Goal: Information Seeking & Learning: Stay updated

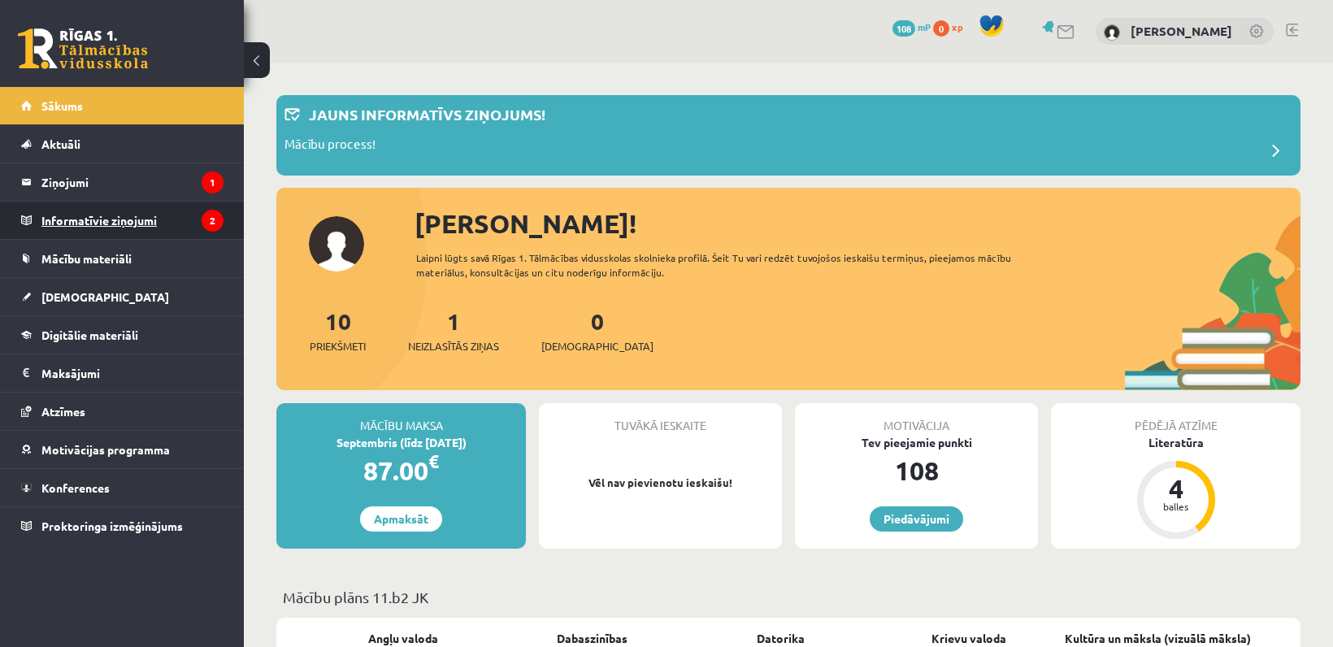
click at [129, 217] on legend "Informatīvie ziņojumi 2" at bounding box center [132, 220] width 182 height 37
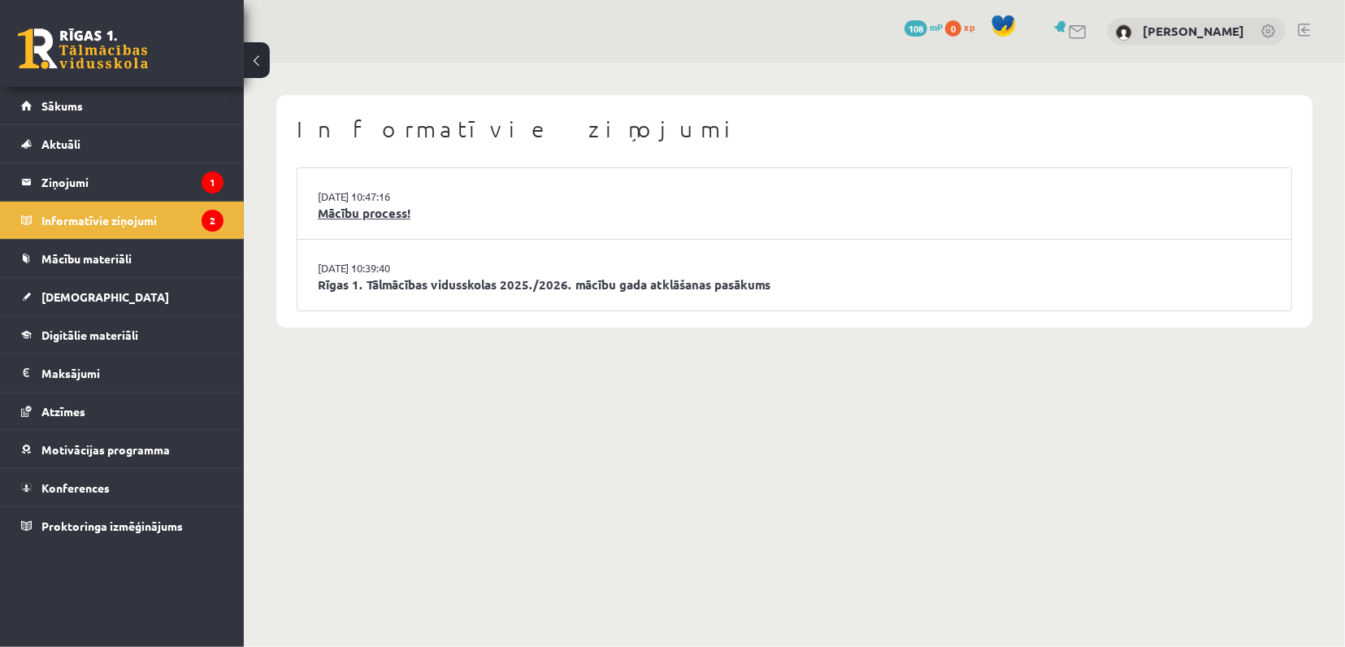
click at [369, 212] on link "Mācību process!" at bounding box center [794, 213] width 953 height 19
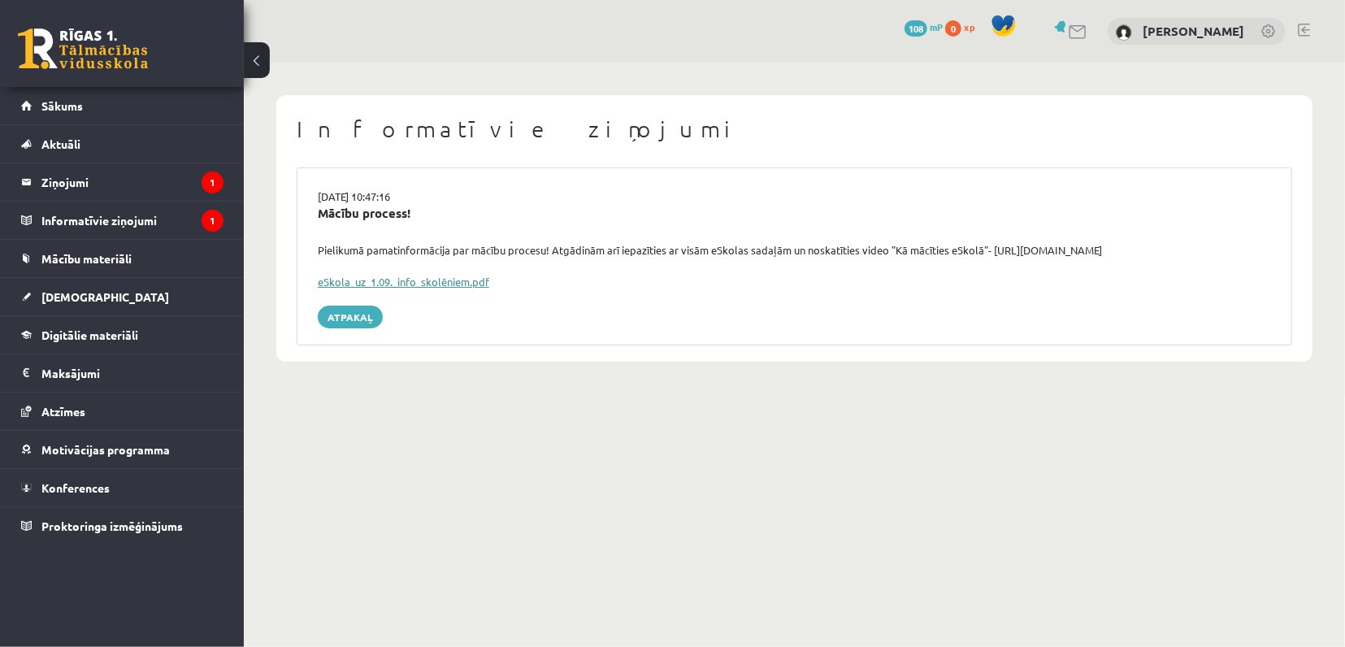
click at [376, 282] on link "eSkola_uz_1.09._info_skolēniem.pdf" at bounding box center [403, 282] width 171 height 14
click at [79, 258] on span "Mācību materiāli" at bounding box center [86, 258] width 90 height 15
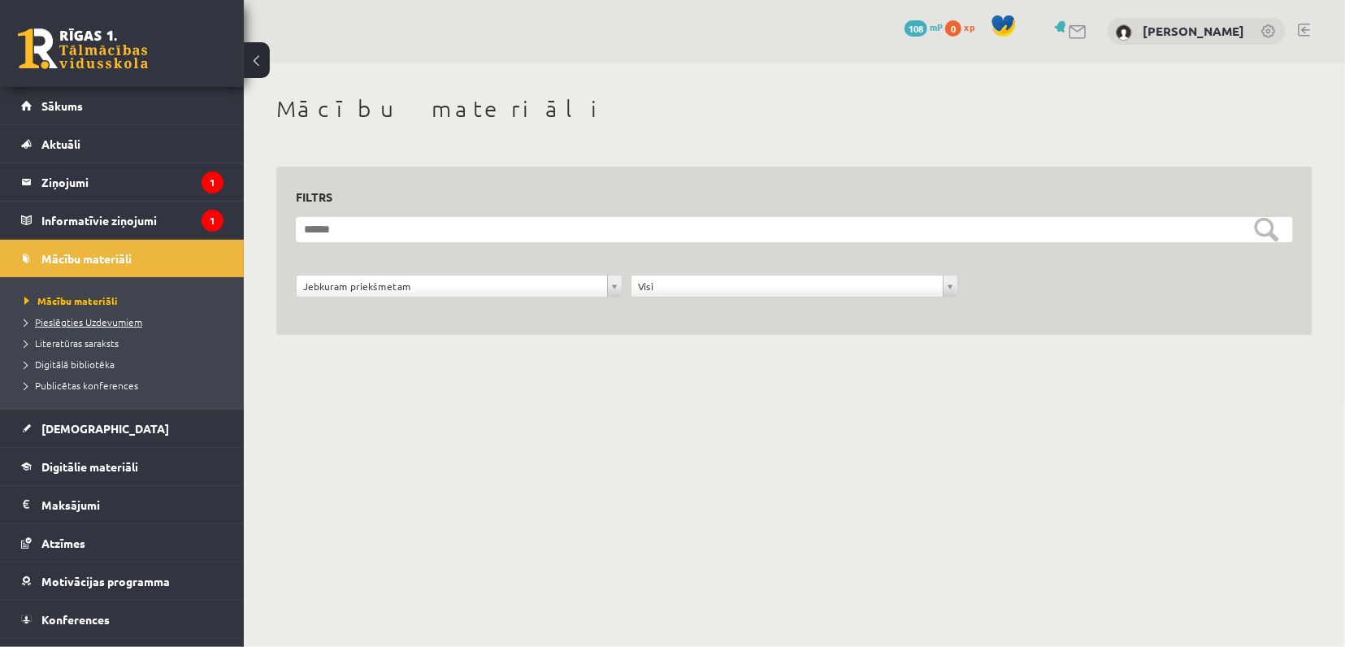
click at [83, 321] on span "Pieslēgties Uzdevumiem" at bounding box center [83, 321] width 118 height 13
click at [85, 323] on span "Pieslēgties Uzdevumiem" at bounding box center [88, 321] width 129 height 13
click at [108, 220] on legend "Informatīvie ziņojumi 1" at bounding box center [132, 220] width 182 height 37
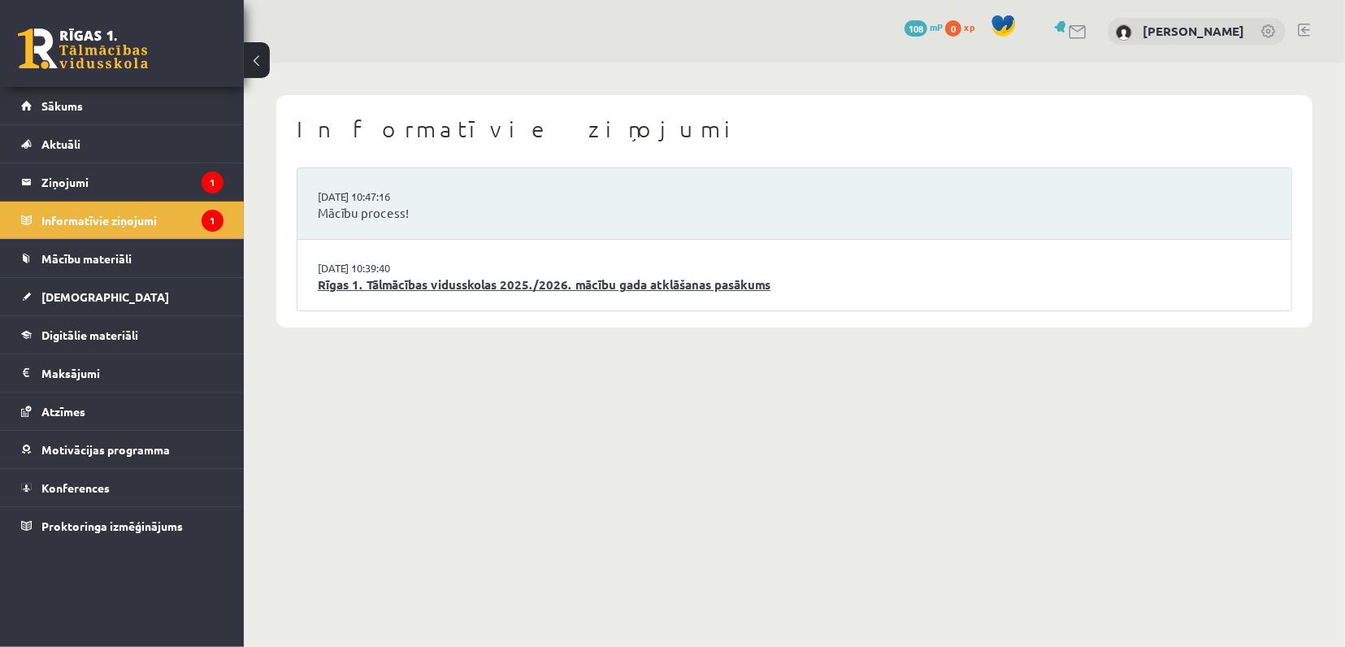
click at [385, 281] on link "Rīgas 1. Tālmācības vidusskolas 2025./2026. mācību gada atklāšanas pasākums" at bounding box center [794, 284] width 953 height 19
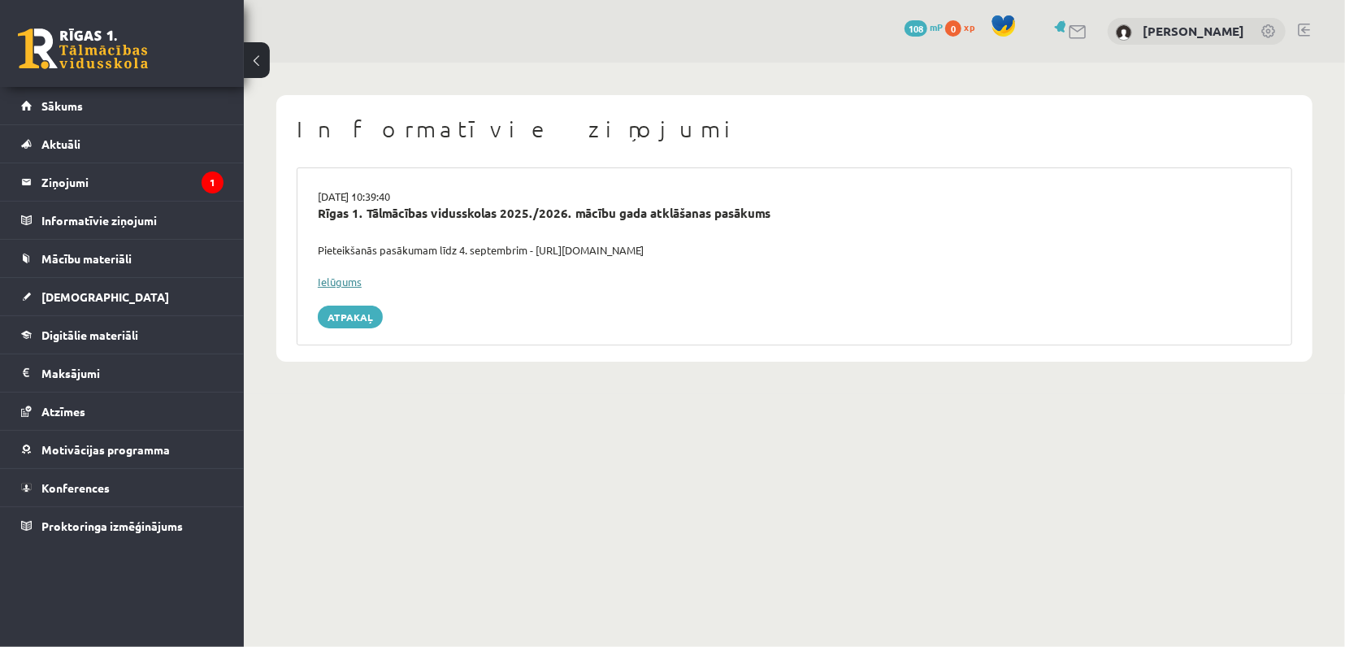
click at [333, 275] on link "Ielūgums" at bounding box center [340, 282] width 44 height 14
click at [338, 318] on link "Atpakaļ" at bounding box center [350, 317] width 65 height 23
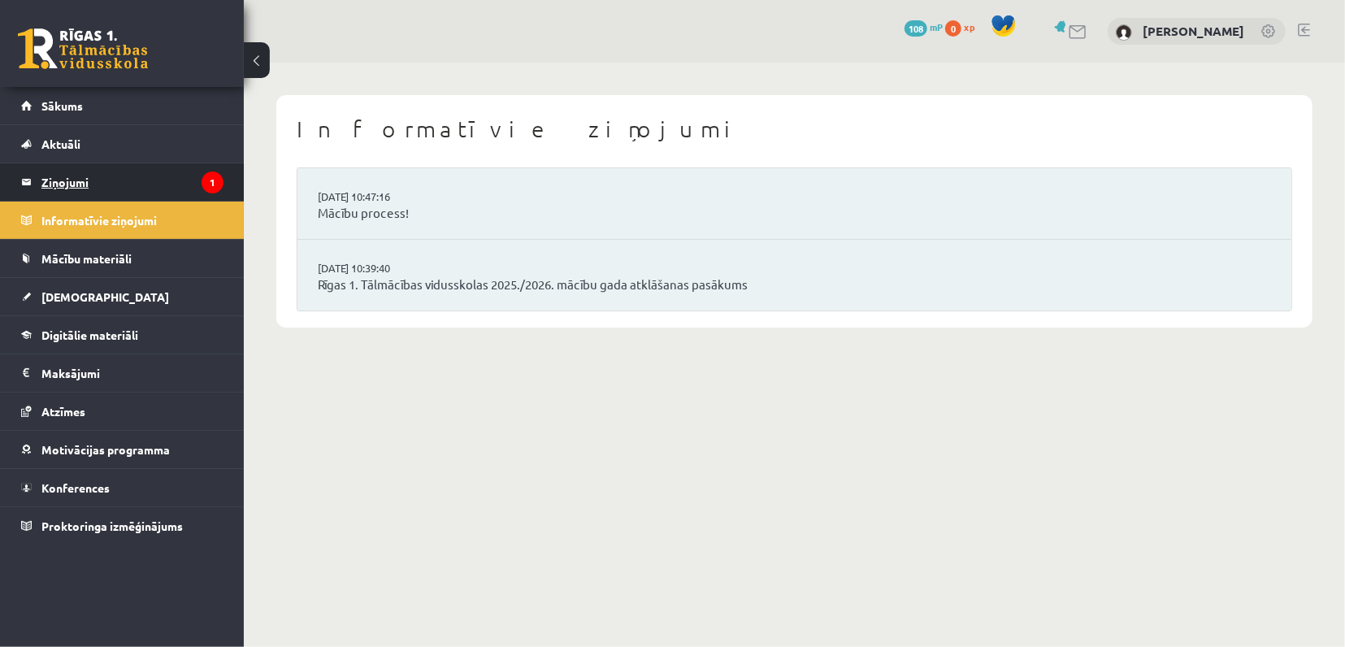
click at [73, 180] on legend "Ziņojumi 1" at bounding box center [132, 181] width 182 height 37
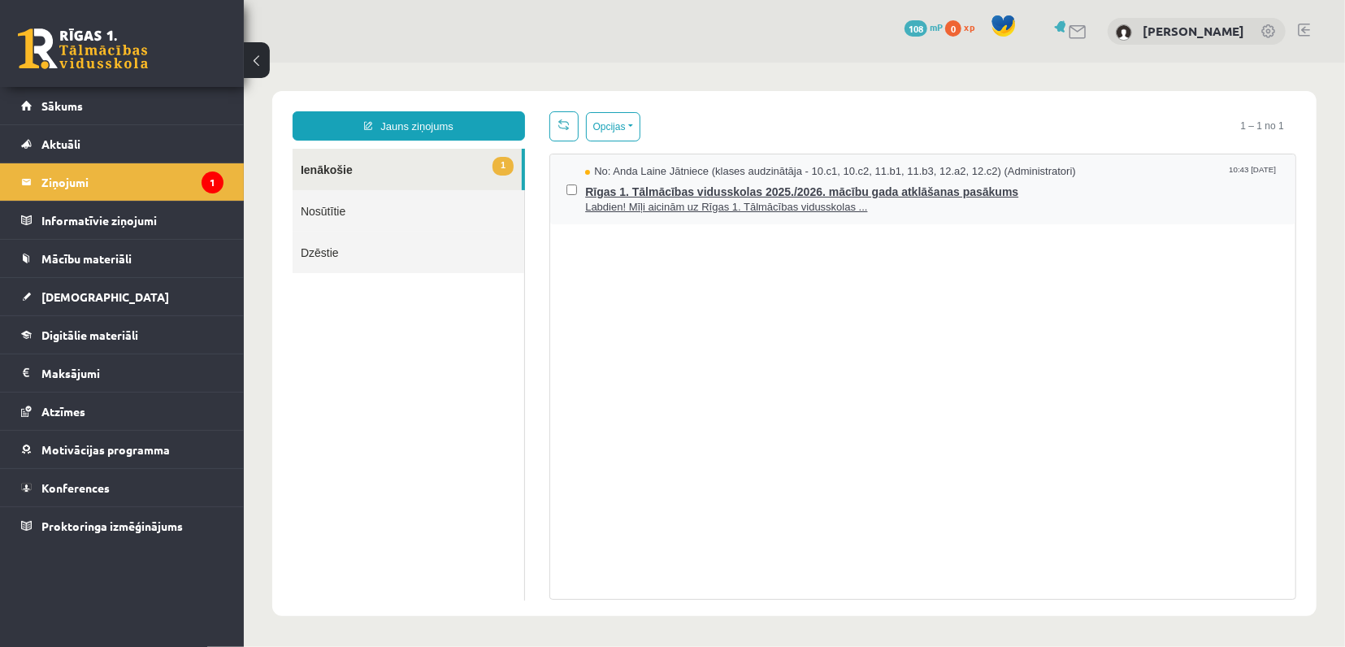
click at [638, 199] on span "Labdien! Mīļi aicinām uz Rīgas 1. Tālmācības vidusskolas ..." at bounding box center [931, 206] width 694 height 15
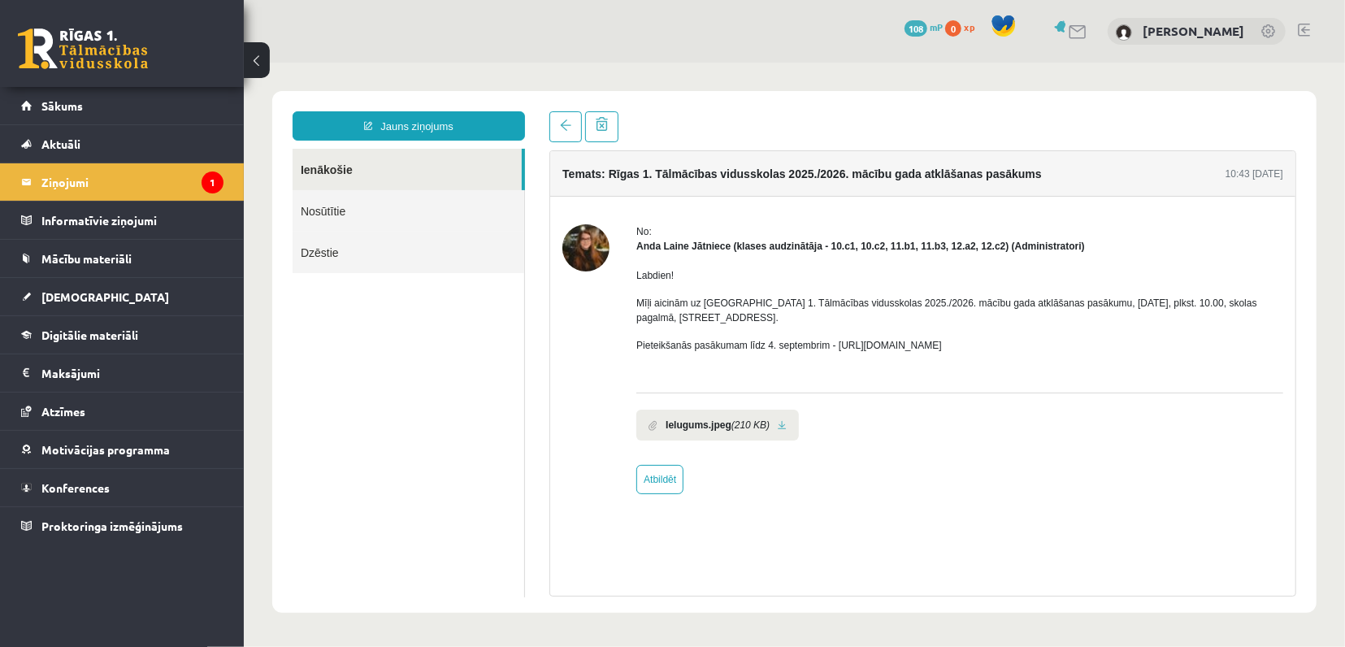
click at [365, 172] on link "Ienākošie" at bounding box center [406, 168] width 229 height 41
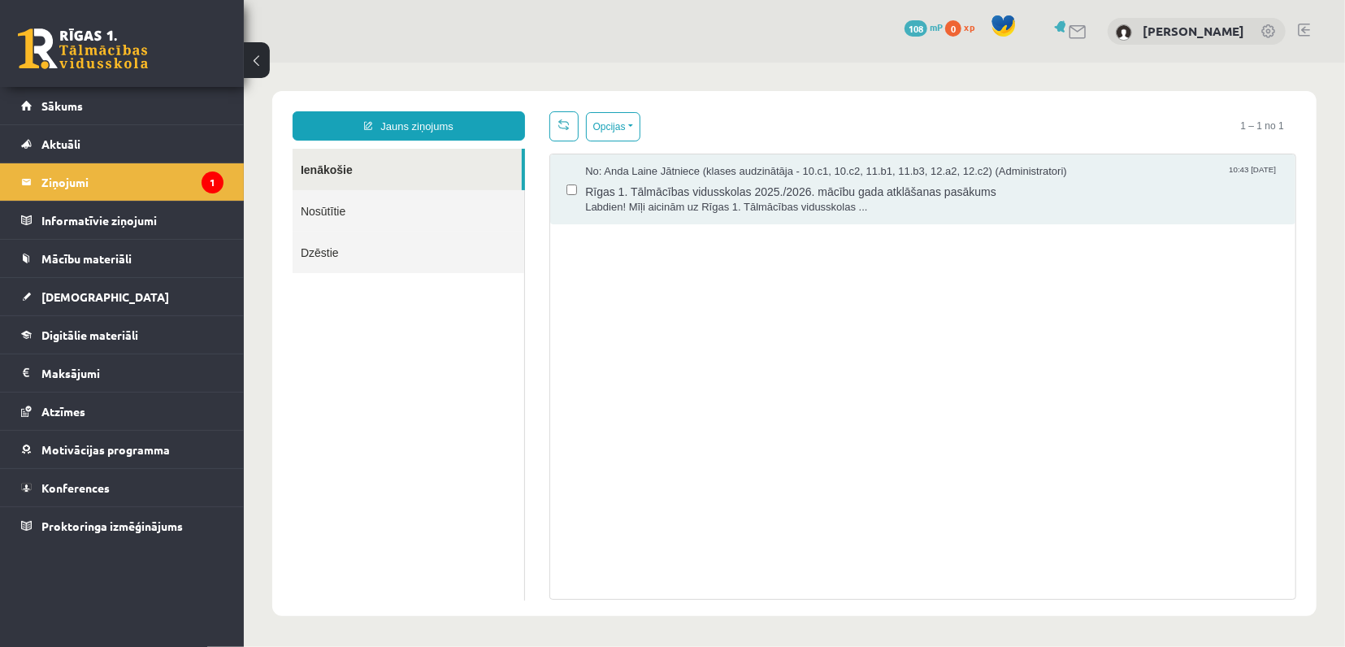
click at [839, 309] on div "No: Anda Laine Jātniece (klases audzinātāja - 10.c1, 10.c2, 11.b1, 11.b3, 12.a2…" at bounding box center [921, 376] width 747 height 446
click at [583, 280] on div "No: Anda Laine Jātniece (klases audzinātāja - 10.c1, 10.c2, 11.b1, 11.b3, 12.a2…" at bounding box center [921, 376] width 747 height 446
click at [557, 275] on div "No: Anda Laine Jātniece (klases audzinātāja - 10.c1, 10.c2, 11.b1, 11.b3, 12.a2…" at bounding box center [921, 376] width 747 height 446
click at [106, 218] on legend "Informatīvie ziņojumi 0" at bounding box center [132, 220] width 182 height 37
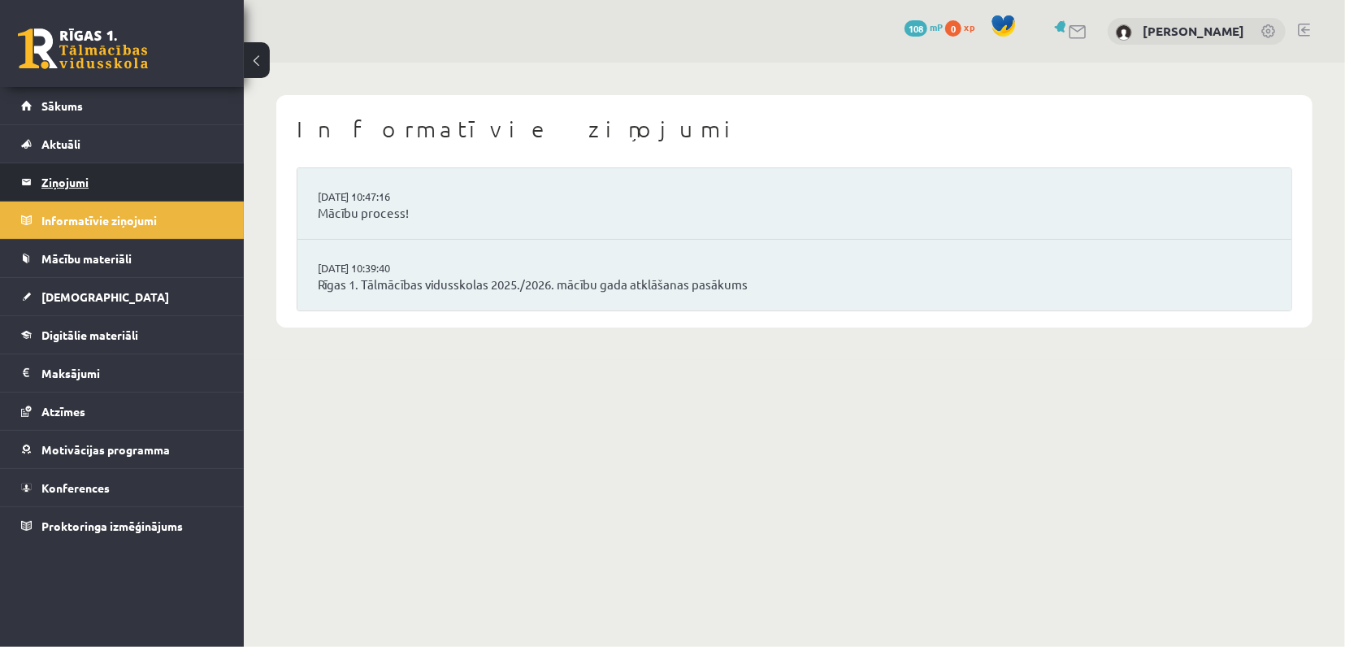
click at [99, 178] on legend "Ziņojumi 1" at bounding box center [132, 181] width 182 height 37
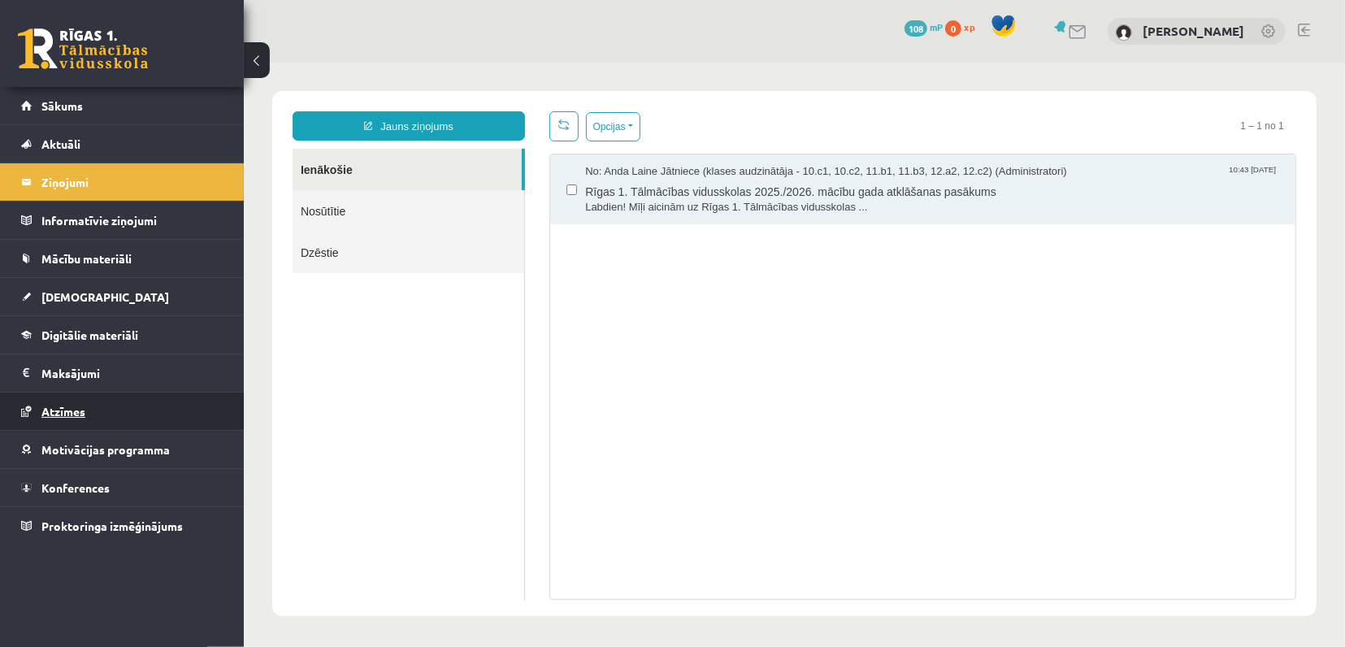
click at [72, 414] on span "Atzīmes" at bounding box center [63, 411] width 44 height 15
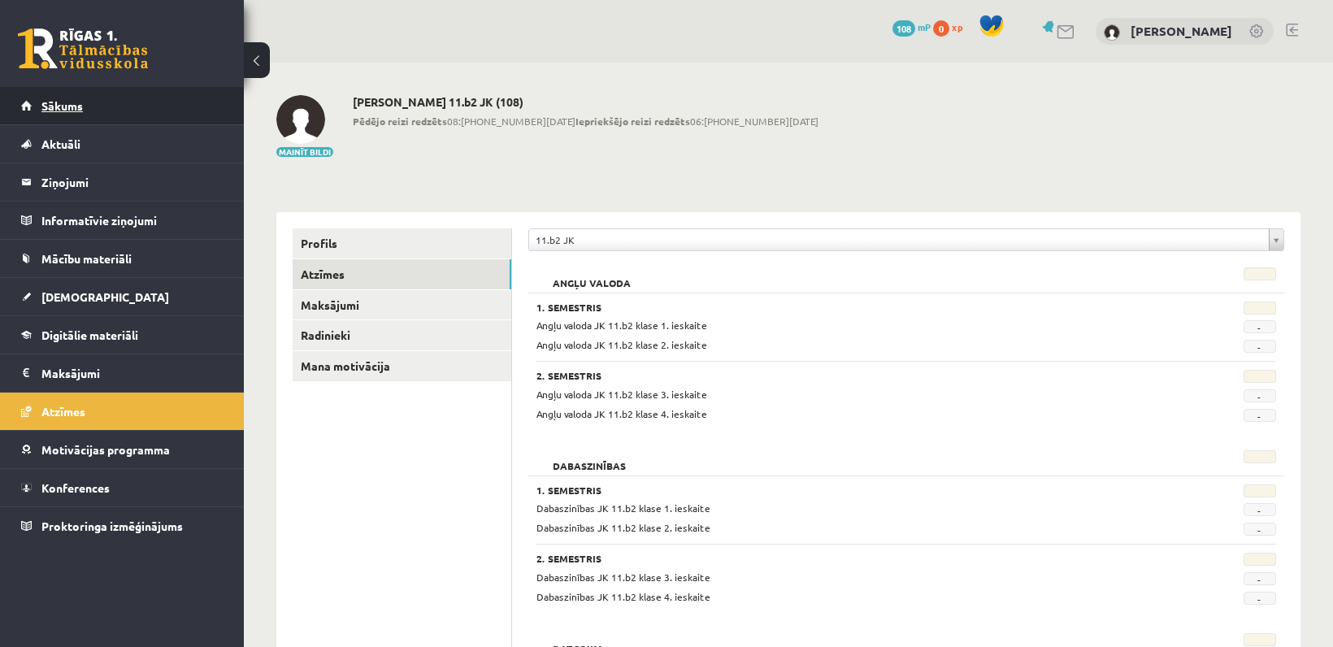
click at [74, 102] on span "Sākums" at bounding box center [61, 105] width 41 height 15
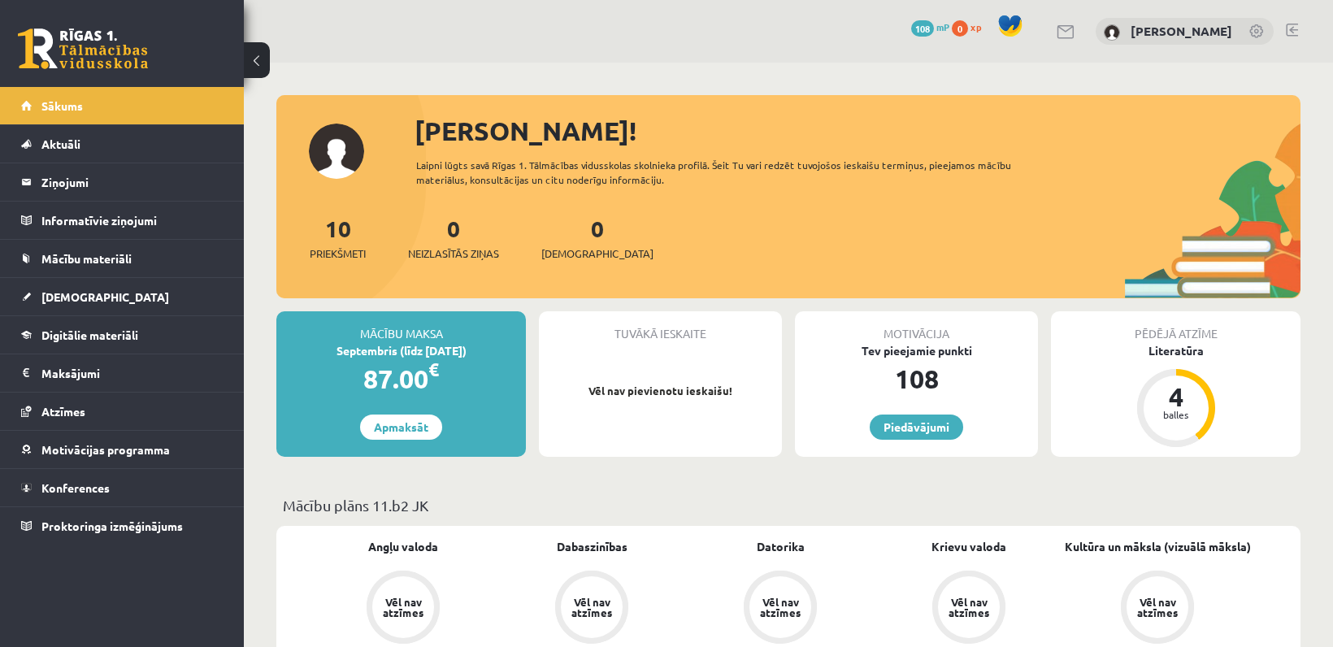
click at [1290, 28] on link at bounding box center [1291, 30] width 12 height 13
